Goal: Task Accomplishment & Management: Use online tool/utility

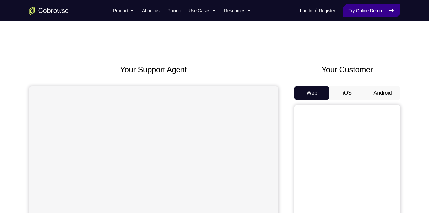
click at [363, 10] on link "Try Online Demo" at bounding box center [371, 10] width 57 height 13
click at [381, 92] on button "Android" at bounding box center [383, 92] width 36 height 13
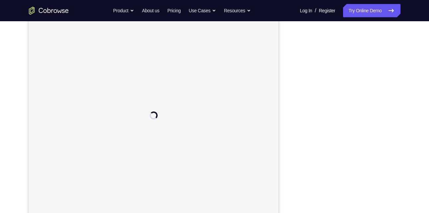
scroll to position [88, 0]
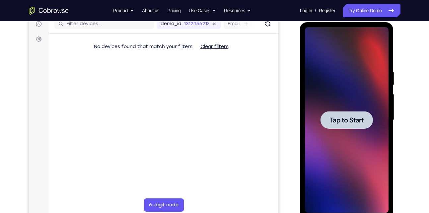
click at [337, 120] on span "Tap to Start" at bounding box center [347, 120] width 34 height 7
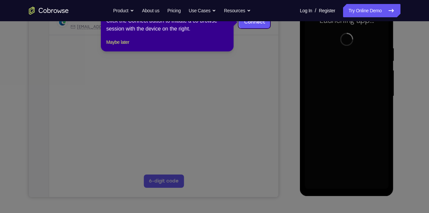
scroll to position [112, 0]
click at [125, 46] on button "Maybe later" at bounding box center [117, 42] width 23 height 8
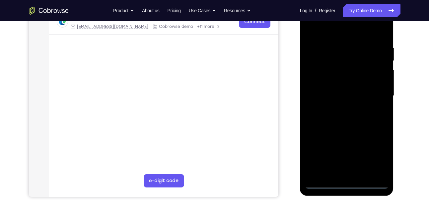
click at [347, 182] on div at bounding box center [347, 96] width 84 height 186
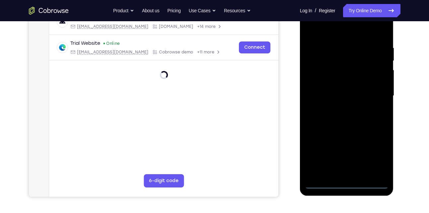
click at [347, 182] on div at bounding box center [347, 96] width 84 height 186
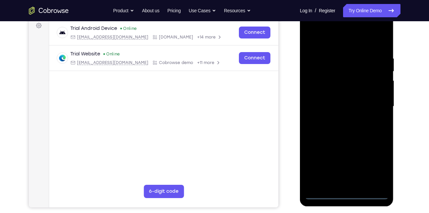
scroll to position [101, 0]
click at [346, 196] on div at bounding box center [347, 107] width 84 height 186
click at [378, 164] on div at bounding box center [347, 107] width 84 height 186
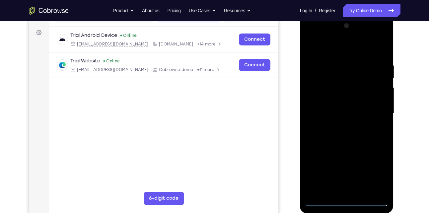
scroll to position [94, 0]
click at [311, 36] on div at bounding box center [347, 114] width 84 height 186
click at [376, 109] on div at bounding box center [347, 114] width 84 height 186
click at [339, 125] on div at bounding box center [347, 114] width 84 height 186
click at [339, 108] on div at bounding box center [347, 114] width 84 height 186
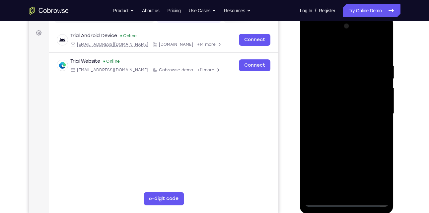
click at [339, 104] on div at bounding box center [347, 114] width 84 height 186
click at [347, 115] on div at bounding box center [347, 114] width 84 height 186
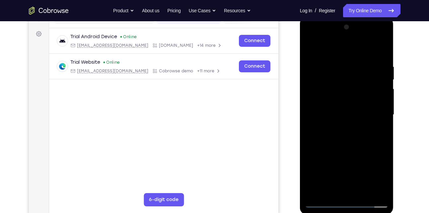
click at [348, 141] on div at bounding box center [347, 115] width 84 height 186
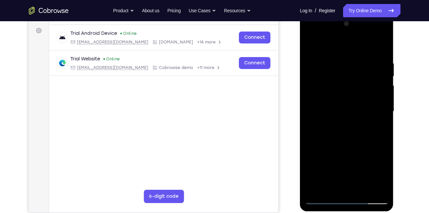
scroll to position [128, 0]
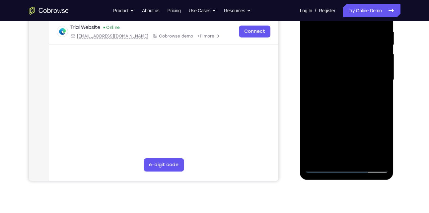
click at [364, 157] on div at bounding box center [347, 80] width 84 height 186
click at [358, 117] on div at bounding box center [347, 80] width 84 height 186
click at [319, 166] on div at bounding box center [347, 80] width 84 height 186
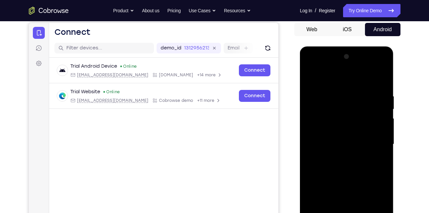
scroll to position [63, 0]
click at [383, 77] on div at bounding box center [347, 145] width 84 height 186
click at [379, 91] on div at bounding box center [347, 145] width 84 height 186
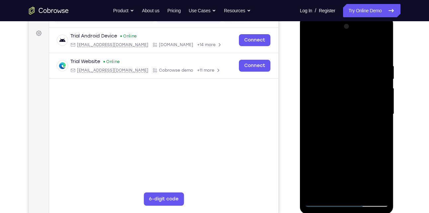
scroll to position [91, 0]
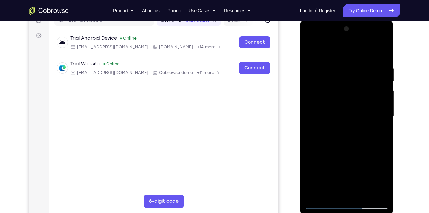
click at [357, 85] on div at bounding box center [347, 117] width 84 height 186
click at [313, 87] on div at bounding box center [347, 117] width 84 height 186
click at [342, 73] on div at bounding box center [347, 117] width 84 height 186
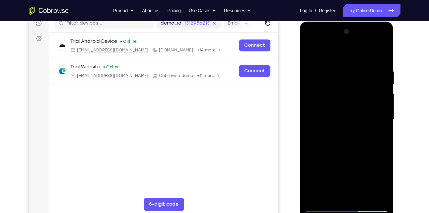
scroll to position [88, 0]
click at [310, 51] on div at bounding box center [347, 120] width 84 height 186
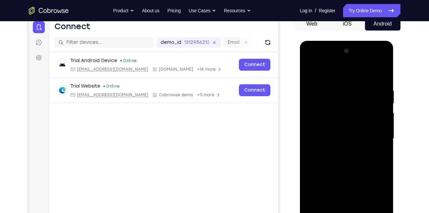
scroll to position [68, 0]
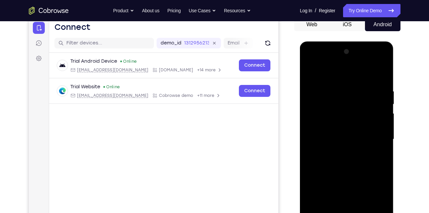
click at [311, 74] on div at bounding box center [347, 139] width 84 height 186
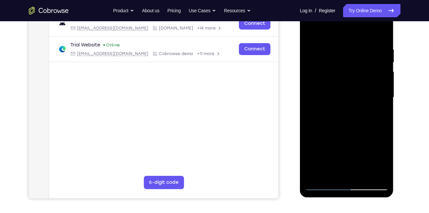
click at [349, 90] on div at bounding box center [347, 98] width 84 height 186
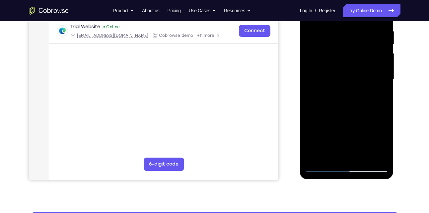
scroll to position [129, 0]
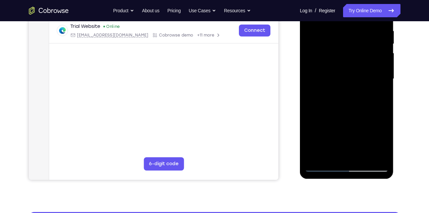
click at [324, 128] on div at bounding box center [347, 79] width 84 height 186
click at [384, 85] on div at bounding box center [347, 79] width 84 height 186
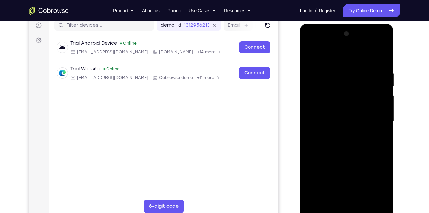
scroll to position [86, 0]
click at [311, 55] on div at bounding box center [347, 122] width 84 height 186
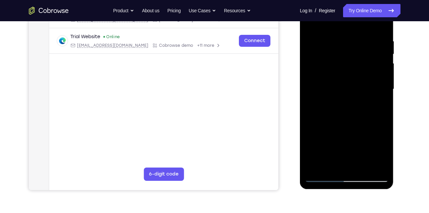
click at [349, 116] on div at bounding box center [347, 89] width 84 height 186
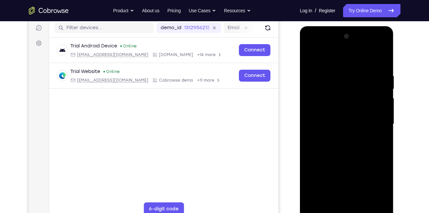
scroll to position [83, 0]
click at [383, 91] on div at bounding box center [347, 125] width 84 height 186
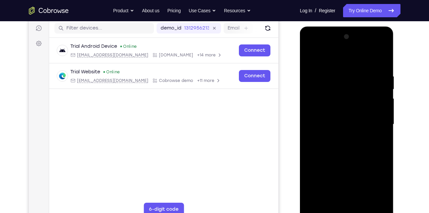
click at [383, 91] on div at bounding box center [347, 125] width 84 height 186
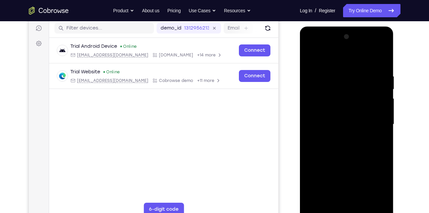
click at [383, 91] on div at bounding box center [347, 125] width 84 height 186
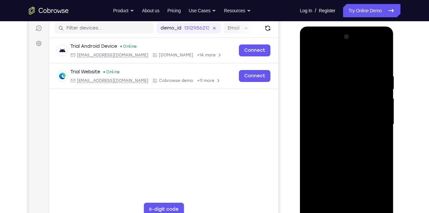
click at [312, 55] on div at bounding box center [347, 125] width 84 height 186
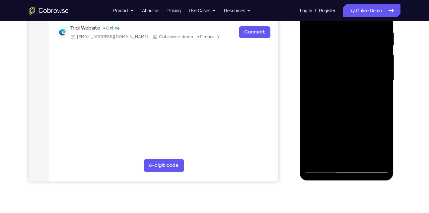
scroll to position [130, 0]
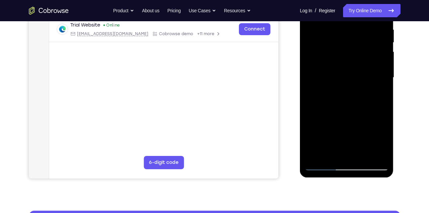
click at [321, 127] on div at bounding box center [347, 78] width 84 height 186
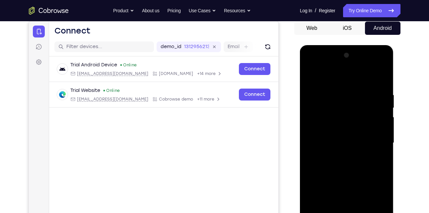
scroll to position [63, 0]
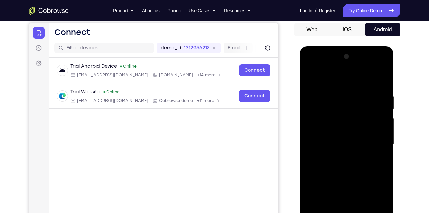
click at [383, 109] on div at bounding box center [347, 144] width 84 height 186
click at [311, 76] on div at bounding box center [347, 144] width 84 height 186
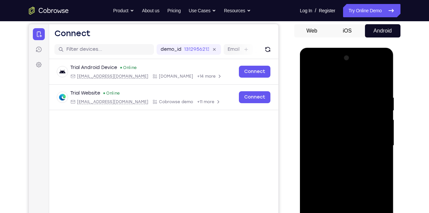
scroll to position [62, 0]
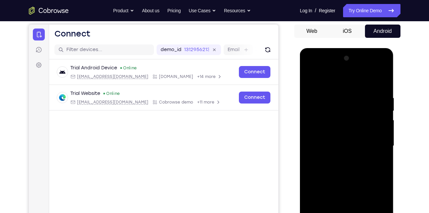
click at [311, 82] on div at bounding box center [347, 146] width 84 height 186
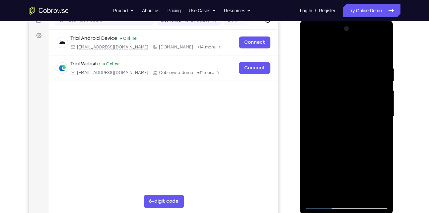
scroll to position [92, 0]
click at [351, 90] on div at bounding box center [347, 116] width 84 height 186
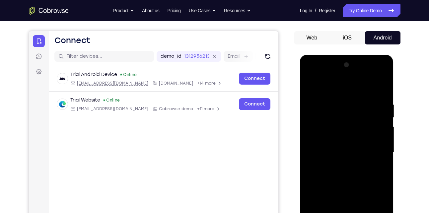
click at [310, 87] on div at bounding box center [347, 153] width 84 height 186
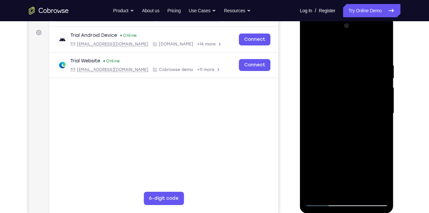
scroll to position [102, 0]
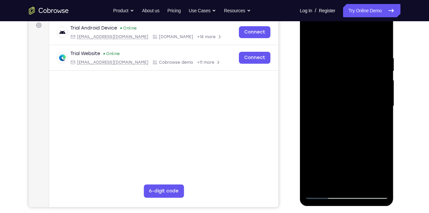
click at [323, 76] on div at bounding box center [347, 106] width 84 height 186
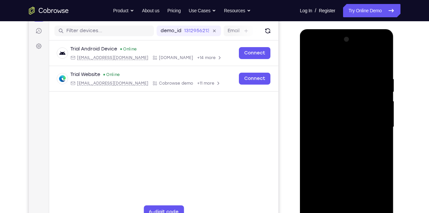
scroll to position [80, 0]
click at [311, 61] on div at bounding box center [347, 128] width 84 height 186
click at [322, 98] on div at bounding box center [347, 128] width 84 height 186
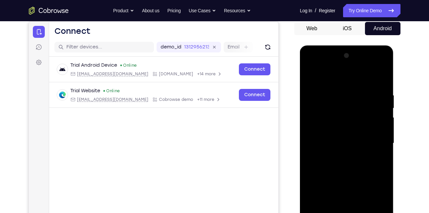
scroll to position [65, 0]
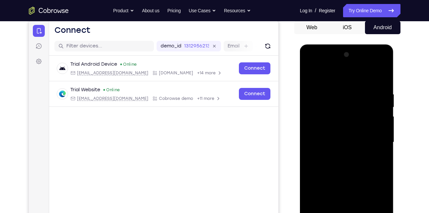
click at [310, 77] on div at bounding box center [347, 142] width 84 height 186
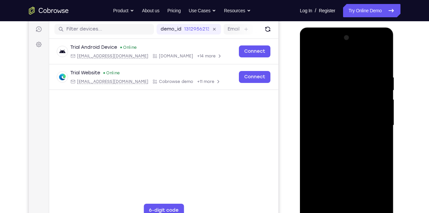
click at [381, 58] on div at bounding box center [347, 126] width 84 height 186
click at [310, 59] on div at bounding box center [347, 126] width 84 height 186
click at [358, 74] on div at bounding box center [347, 126] width 84 height 186
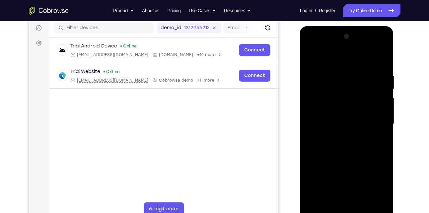
scroll to position [81, 0]
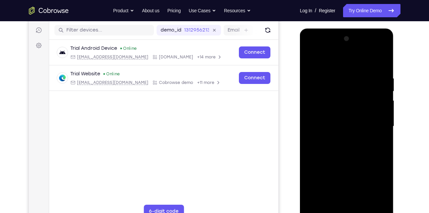
click at [314, 62] on div at bounding box center [347, 127] width 84 height 186
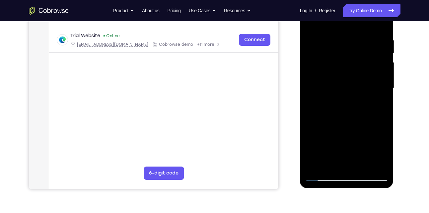
scroll to position [123, 0]
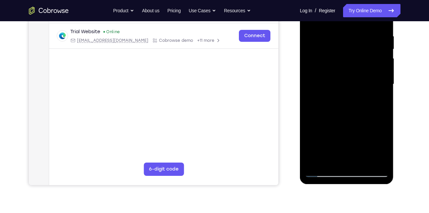
click at [313, 85] on div at bounding box center [347, 84] width 84 height 186
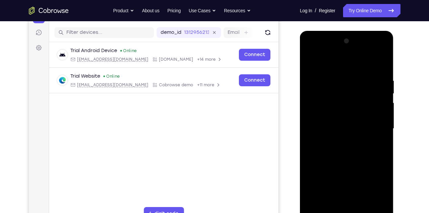
scroll to position [77, 0]
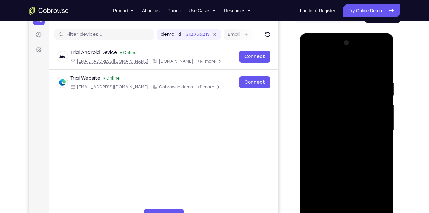
click at [383, 45] on div at bounding box center [347, 131] width 84 height 186
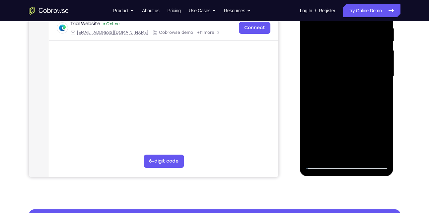
scroll to position [132, 0]
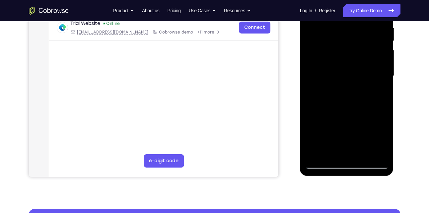
click at [314, 156] on div at bounding box center [347, 76] width 84 height 186
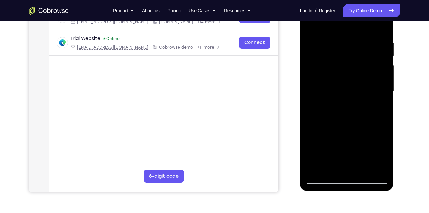
scroll to position [116, 0]
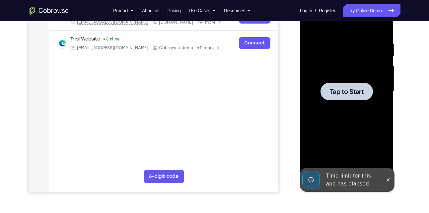
click at [350, 92] on span "Tap to Start" at bounding box center [347, 91] width 34 height 7
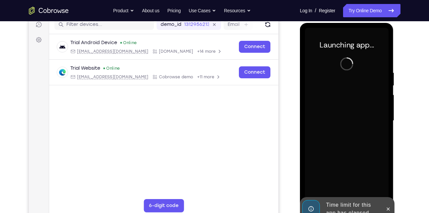
scroll to position [87, 0]
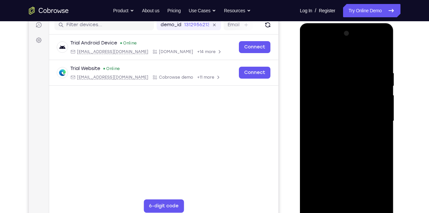
click at [347, 82] on div at bounding box center [347, 121] width 84 height 186
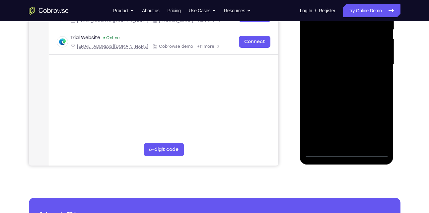
scroll to position [143, 0]
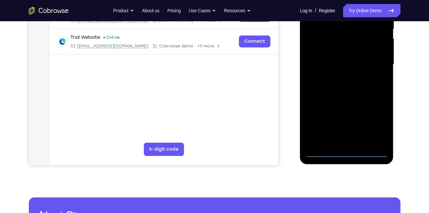
click at [343, 150] on div at bounding box center [347, 64] width 84 height 186
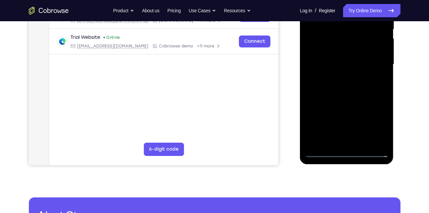
click at [343, 150] on div at bounding box center [347, 64] width 84 height 186
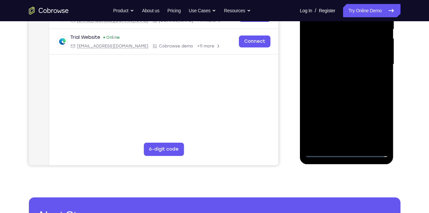
click at [342, 150] on div at bounding box center [347, 64] width 84 height 186
click at [347, 153] on div at bounding box center [347, 64] width 84 height 186
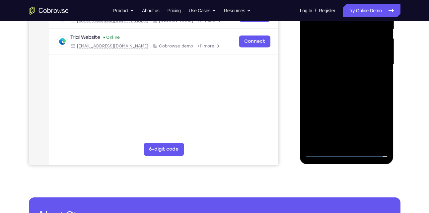
click at [347, 153] on div at bounding box center [347, 64] width 84 height 186
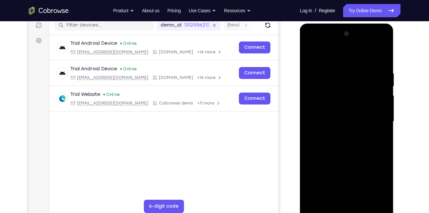
scroll to position [76, 0]
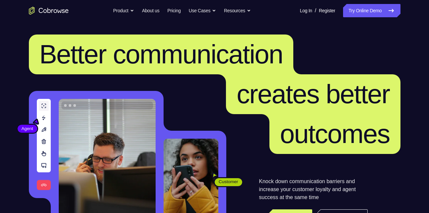
click at [375, 14] on link "Try Online Demo" at bounding box center [371, 10] width 57 height 13
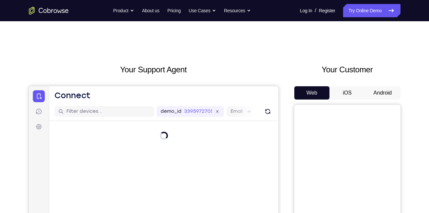
click at [379, 97] on button "Android" at bounding box center [383, 92] width 36 height 13
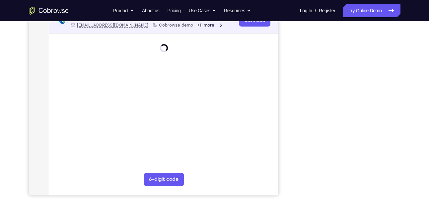
scroll to position [115, 0]
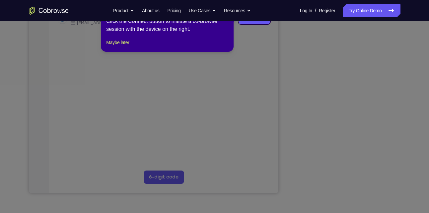
click at [344, 95] on icon at bounding box center [217, 106] width 434 height 213
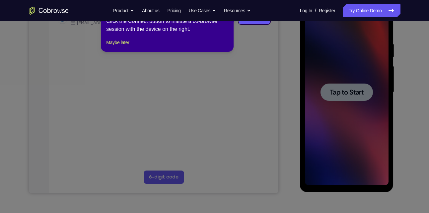
scroll to position [0, 0]
click at [344, 95] on icon at bounding box center [217, 106] width 434 height 213
click at [123, 46] on button "Maybe later" at bounding box center [117, 42] width 23 height 8
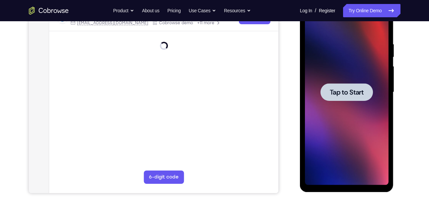
click at [350, 94] on span "Tap to Start" at bounding box center [347, 92] width 34 height 7
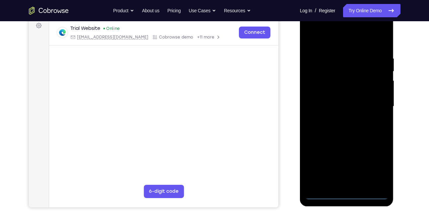
scroll to position [101, 0]
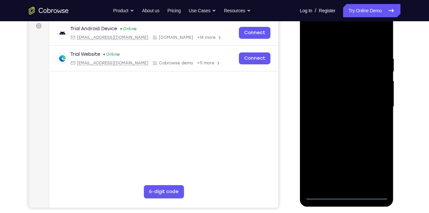
click at [348, 196] on div at bounding box center [347, 107] width 84 height 186
click at [376, 164] on div at bounding box center [347, 107] width 84 height 186
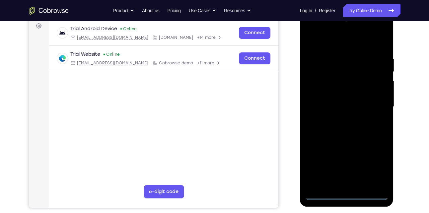
click at [311, 29] on div at bounding box center [347, 107] width 84 height 186
click at [372, 105] on div at bounding box center [347, 107] width 84 height 186
click at [340, 118] on div at bounding box center [347, 107] width 84 height 186
click at [345, 100] on div at bounding box center [347, 107] width 84 height 186
click at [323, 171] on div at bounding box center [347, 107] width 84 height 186
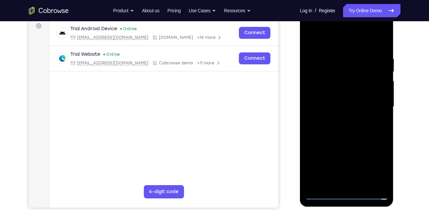
click at [326, 148] on div at bounding box center [347, 107] width 84 height 186
click at [352, 147] on div at bounding box center [347, 107] width 84 height 186
click at [313, 160] on div at bounding box center [347, 107] width 84 height 186
click at [332, 160] on div at bounding box center [347, 107] width 84 height 186
click at [335, 94] on div at bounding box center [347, 107] width 84 height 186
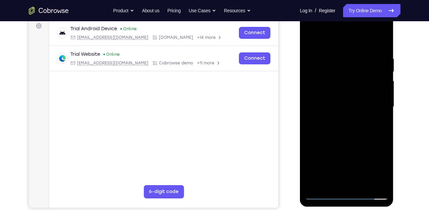
click at [340, 105] on div at bounding box center [347, 107] width 84 height 186
click at [364, 131] on div at bounding box center [347, 107] width 84 height 186
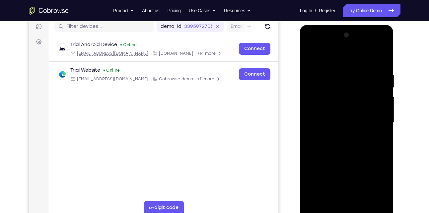
scroll to position [85, 0]
click at [334, 73] on div at bounding box center [347, 123] width 84 height 186
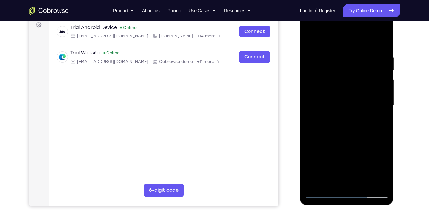
scroll to position [103, 0]
click at [322, 193] on div at bounding box center [347, 105] width 84 height 186
click at [381, 39] on div at bounding box center [347, 105] width 84 height 186
click at [382, 38] on div at bounding box center [347, 105] width 84 height 186
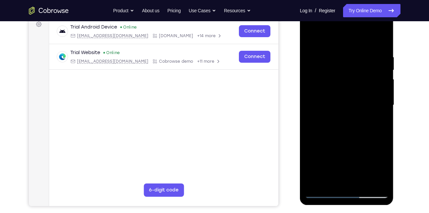
click at [328, 55] on div at bounding box center [347, 105] width 84 height 186
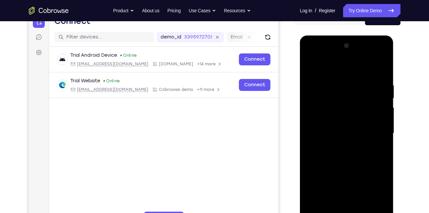
scroll to position [72, 0]
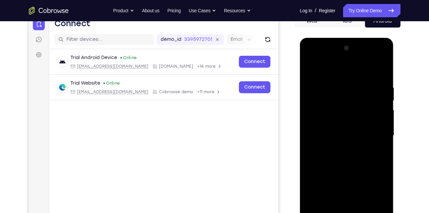
click at [310, 69] on div at bounding box center [347, 136] width 84 height 186
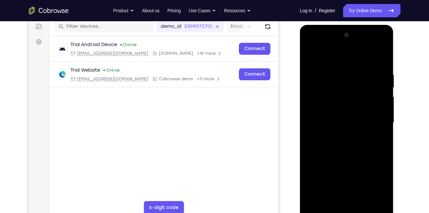
click at [348, 128] on div at bounding box center [347, 123] width 84 height 186
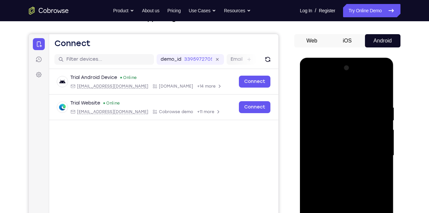
scroll to position [50, 0]
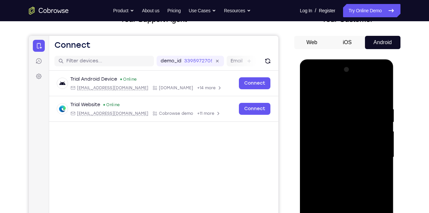
click at [311, 92] on div at bounding box center [347, 157] width 84 height 186
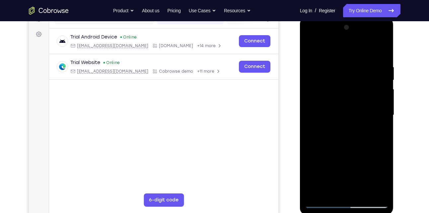
scroll to position [92, 0]
click at [348, 135] on div at bounding box center [347, 116] width 84 height 186
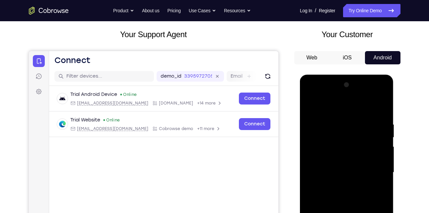
scroll to position [35, 0]
click at [309, 105] on div at bounding box center [347, 173] width 84 height 186
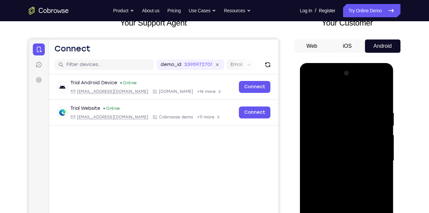
scroll to position [47, 0]
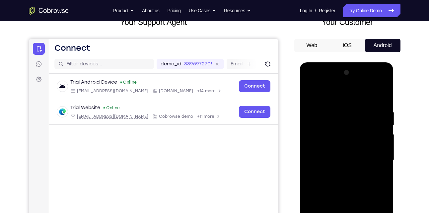
click at [359, 173] on div at bounding box center [347, 160] width 84 height 186
click at [360, 168] on div at bounding box center [347, 160] width 84 height 186
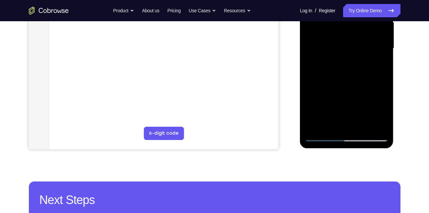
scroll to position [161, 0]
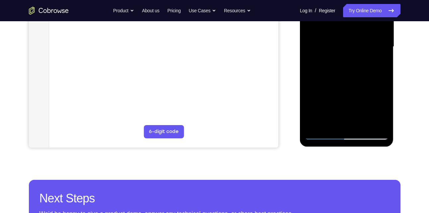
click at [316, 125] on div at bounding box center [347, 47] width 84 height 186
click at [362, 126] on div at bounding box center [347, 47] width 84 height 186
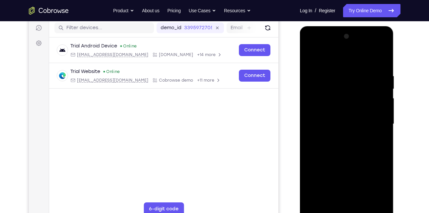
scroll to position [80, 0]
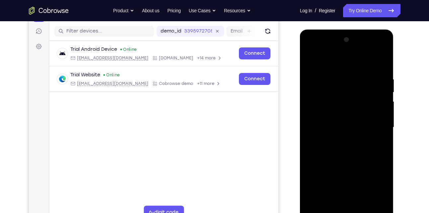
click at [355, 164] on div at bounding box center [347, 128] width 84 height 186
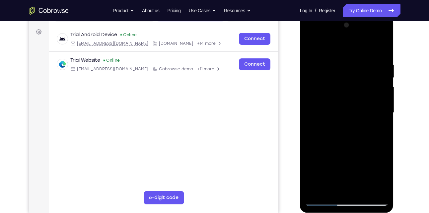
scroll to position [85, 0]
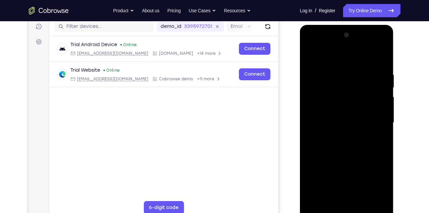
click at [325, 211] on div at bounding box center [347, 123] width 84 height 186
click at [332, 199] on div at bounding box center [347, 123] width 84 height 186
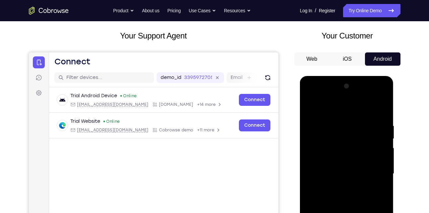
scroll to position [34, 0]
click at [336, 105] on div at bounding box center [347, 174] width 84 height 186
click at [331, 128] on div at bounding box center [347, 174] width 84 height 186
click at [314, 131] on div at bounding box center [347, 174] width 84 height 186
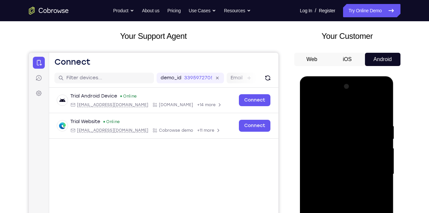
click at [314, 131] on div at bounding box center [347, 174] width 84 height 186
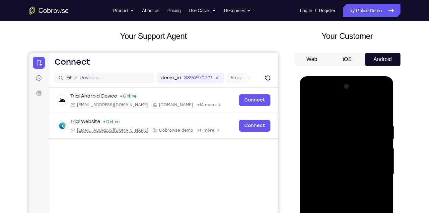
click at [314, 131] on div at bounding box center [347, 174] width 84 height 186
click at [311, 109] on div at bounding box center [347, 174] width 84 height 186
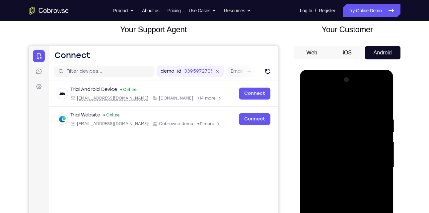
scroll to position [40, 0]
click at [332, 128] on div at bounding box center [347, 167] width 84 height 186
click at [344, 124] on div at bounding box center [347, 167] width 84 height 186
click at [350, 190] on div at bounding box center [347, 167] width 84 height 186
click at [310, 99] on div at bounding box center [347, 167] width 84 height 186
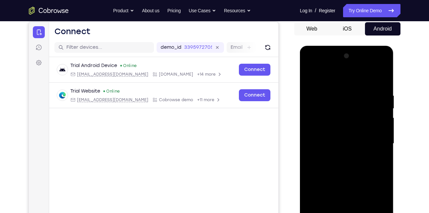
scroll to position [64, 0]
click at [337, 156] on div at bounding box center [347, 143] width 84 height 186
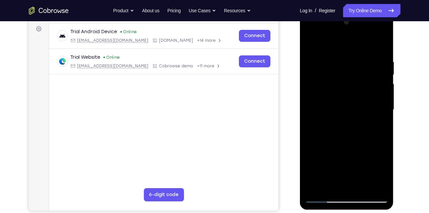
scroll to position [98, 0]
click at [315, 190] on div at bounding box center [347, 110] width 84 height 186
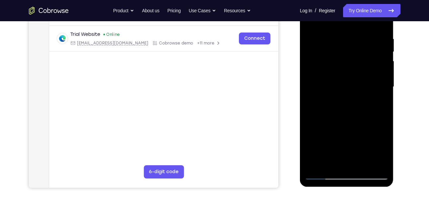
scroll to position [123, 0]
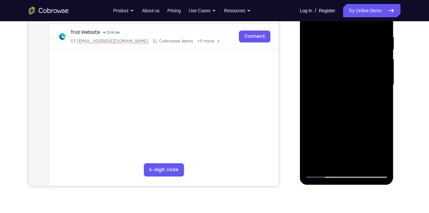
click at [377, 163] on div at bounding box center [347, 85] width 84 height 186
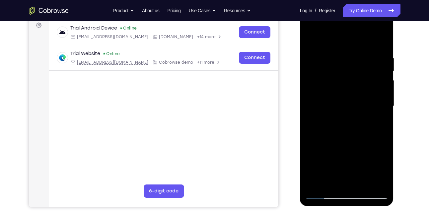
click at [320, 144] on div at bounding box center [347, 106] width 84 height 186
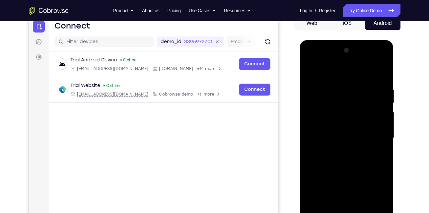
scroll to position [69, 0]
click at [310, 72] on div at bounding box center [347, 138] width 84 height 186
click at [315, 128] on div at bounding box center [347, 138] width 84 height 186
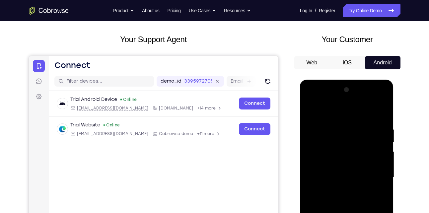
scroll to position [30, 0]
click at [384, 90] on div at bounding box center [347, 178] width 84 height 186
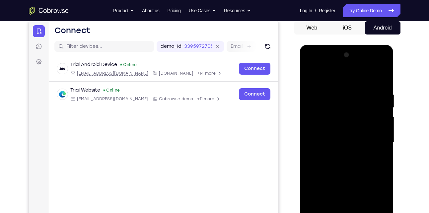
scroll to position [66, 0]
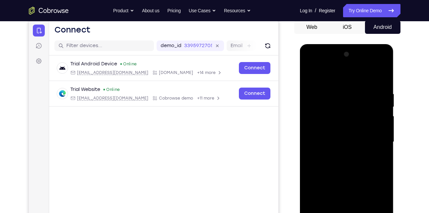
click at [361, 97] on div at bounding box center [347, 142] width 84 height 186
click at [347, 169] on div at bounding box center [347, 142] width 84 height 186
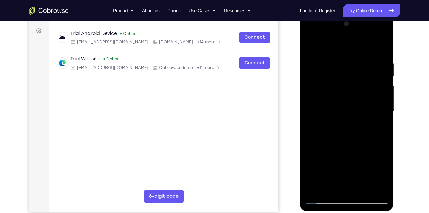
scroll to position [42, 0]
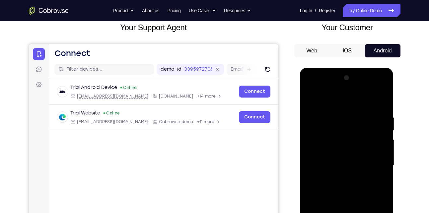
click at [341, 119] on div at bounding box center [347, 166] width 84 height 186
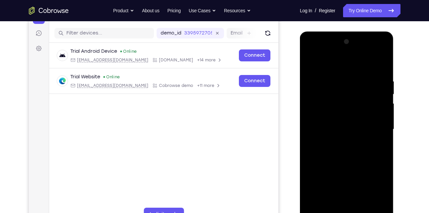
scroll to position [79, 0]
click at [341, 119] on div at bounding box center [347, 129] width 84 height 186
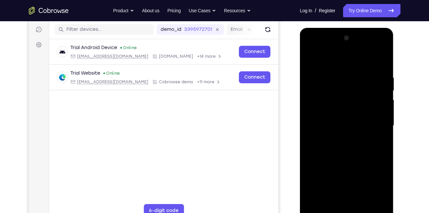
scroll to position [82, 0]
click at [358, 126] on div at bounding box center [347, 126] width 84 height 186
click at [366, 126] on div at bounding box center [347, 126] width 84 height 186
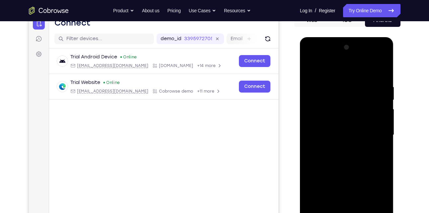
scroll to position [72, 0]
click at [378, 50] on div at bounding box center [347, 135] width 84 height 186
click at [388, 51] on div at bounding box center [347, 135] width 84 height 186
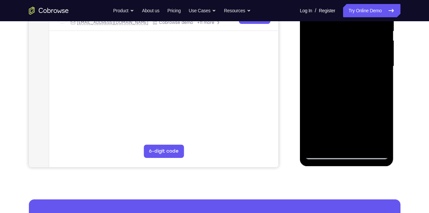
scroll to position [142, 0]
click at [315, 143] on div at bounding box center [347, 66] width 84 height 186
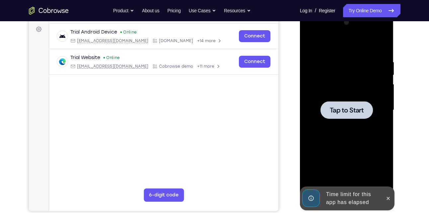
scroll to position [97, 0]
